Goal: Check status: Check status

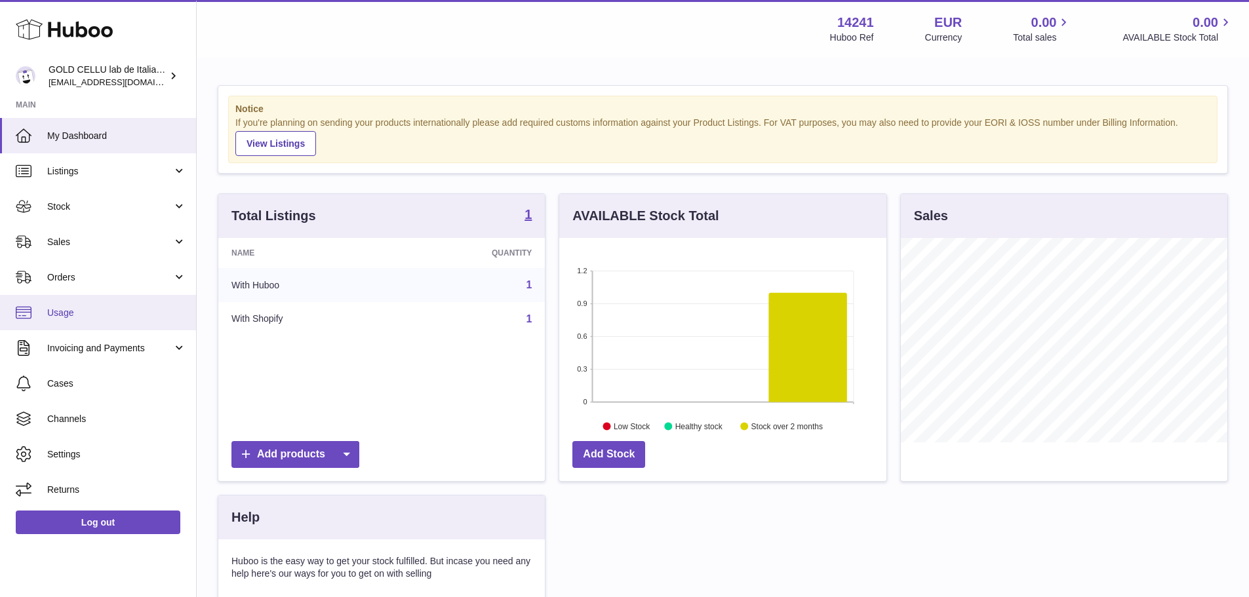
scroll to position [205, 327]
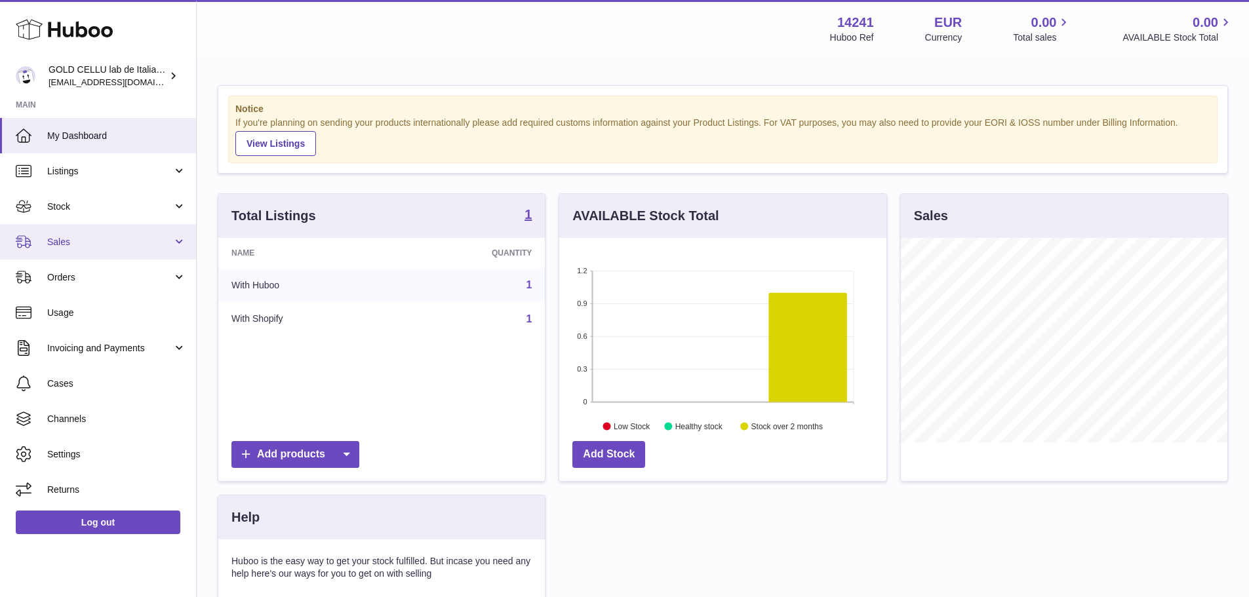
click at [113, 251] on link "Sales" at bounding box center [98, 241] width 196 height 35
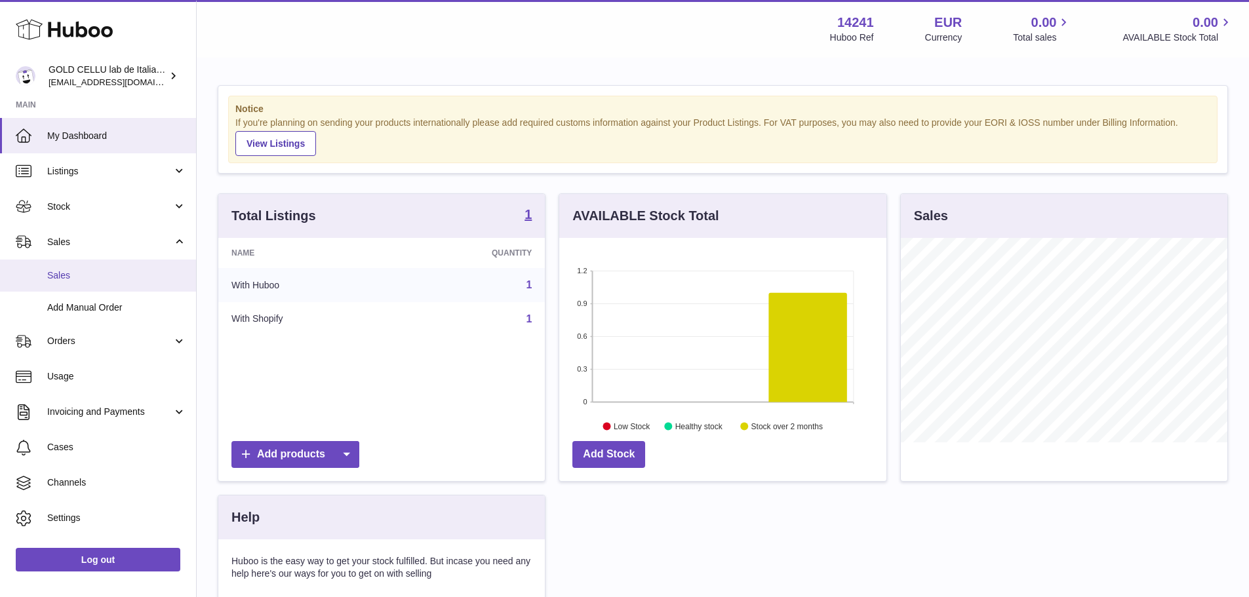
click at [111, 273] on span "Sales" at bounding box center [116, 275] width 139 height 12
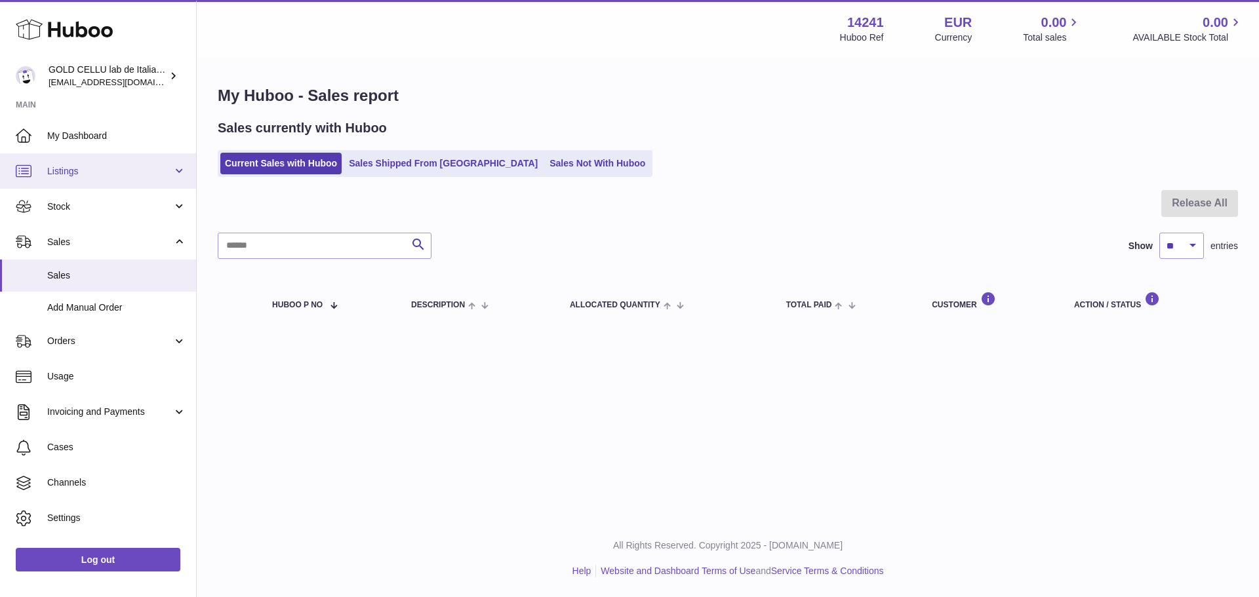
click at [101, 170] on span "Listings" at bounding box center [109, 171] width 125 height 12
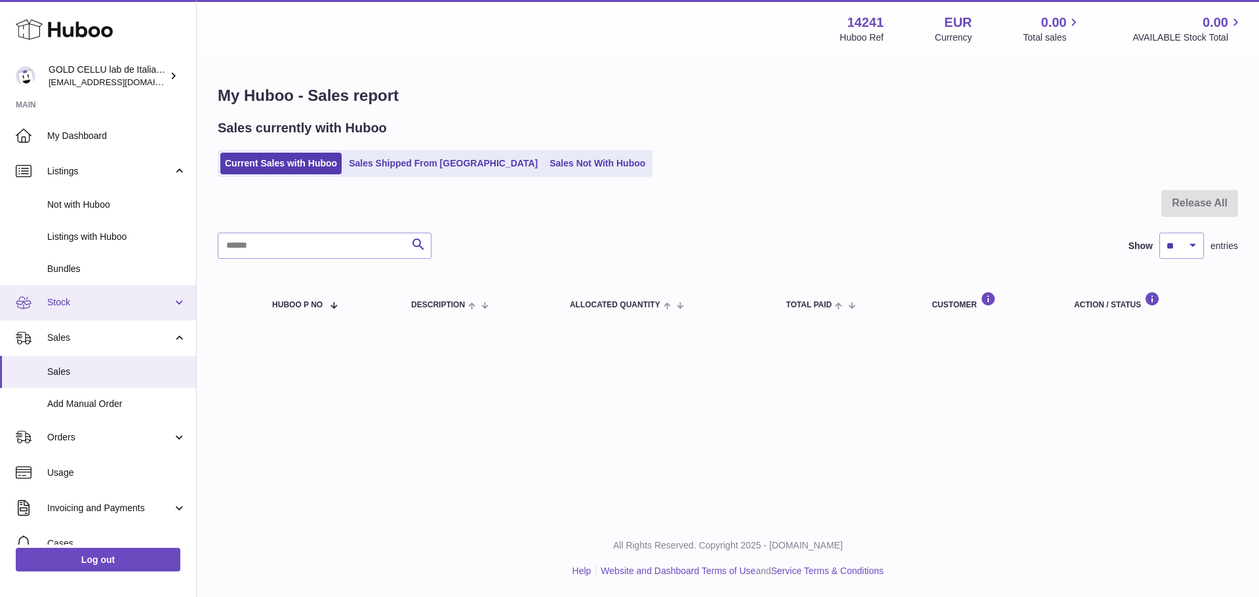
click at [108, 310] on link "Stock" at bounding box center [98, 302] width 196 height 35
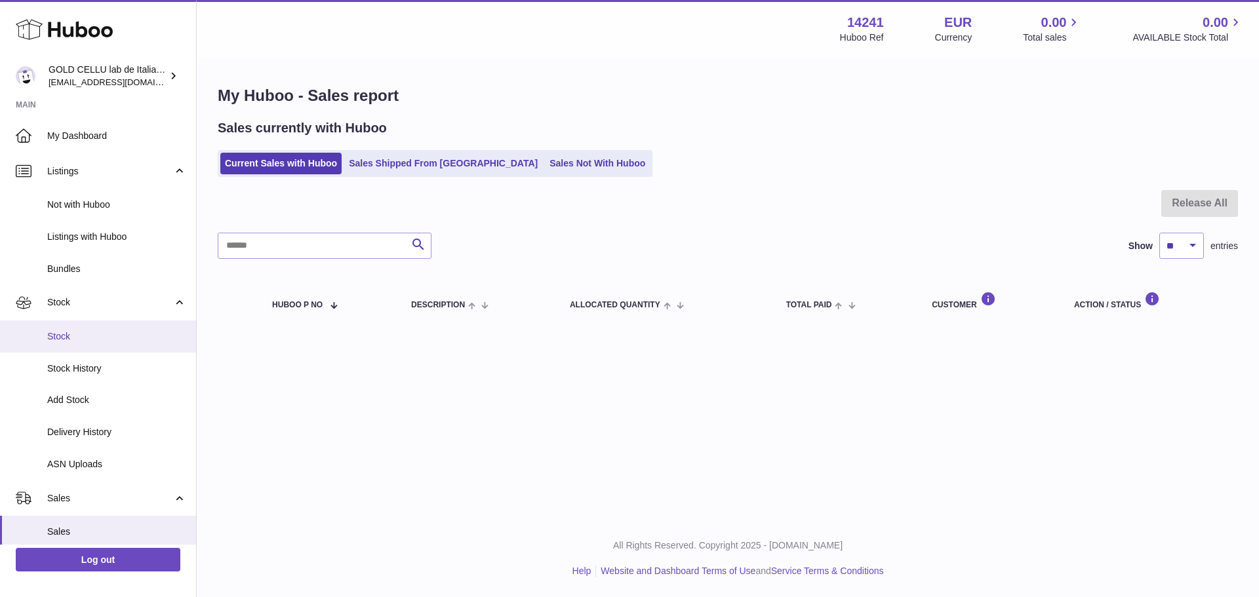
click at [104, 340] on span "Stock" at bounding box center [116, 336] width 139 height 12
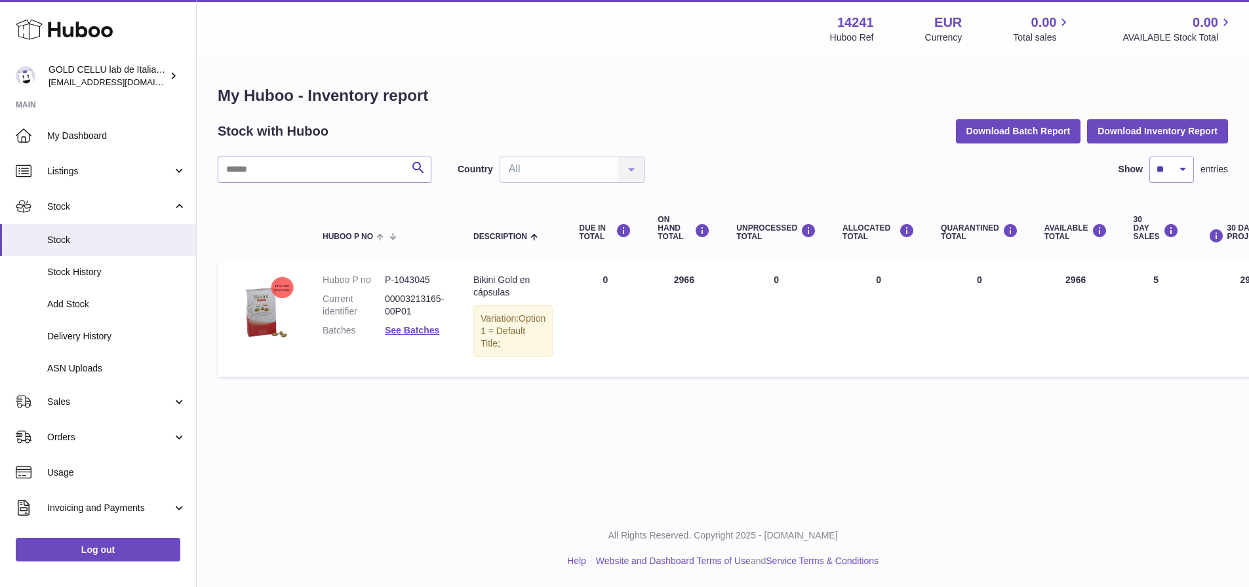
drag, startPoint x: 1077, startPoint y: 281, endPoint x: 1033, endPoint y: 282, distance: 43.9
click at [1033, 282] on td "AVAILABLE Total 2966" at bounding box center [1075, 318] width 89 height 115
copy td "2966"
